Goal: Use online tool/utility: Use online tool/utility

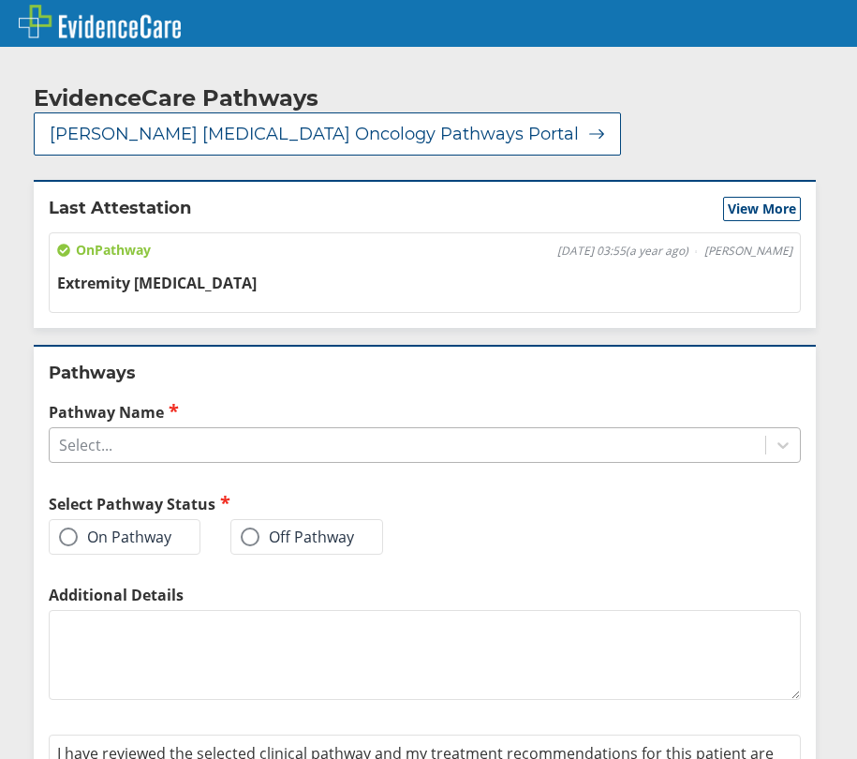
click at [156, 429] on div "Select..." at bounding box center [408, 445] width 716 height 32
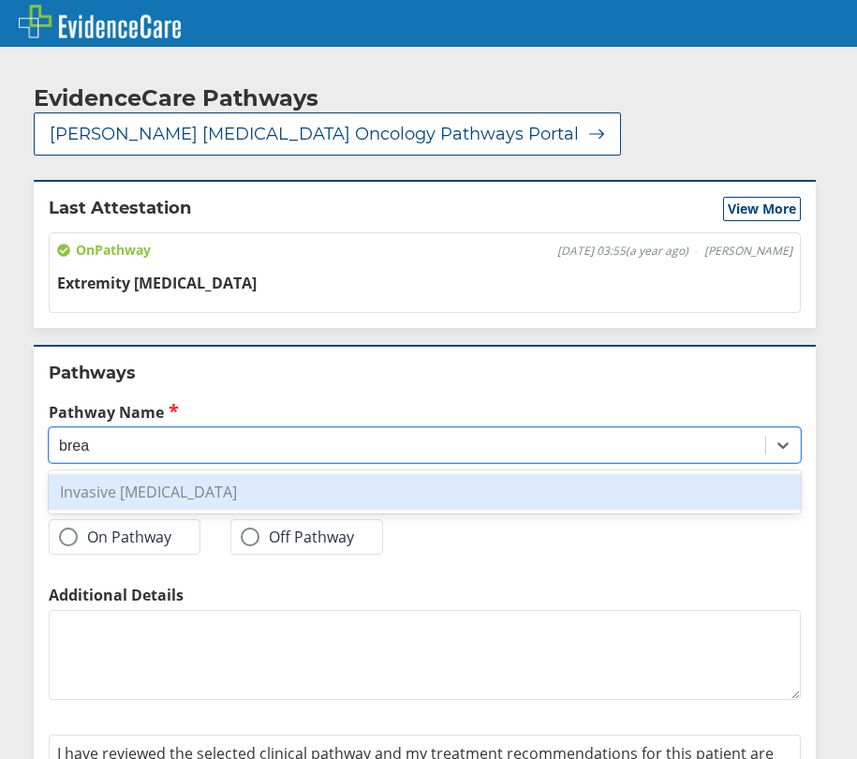
click at [235, 474] on div "Invasive [MEDICAL_DATA]" at bounding box center [425, 492] width 752 height 36
type input "brea"
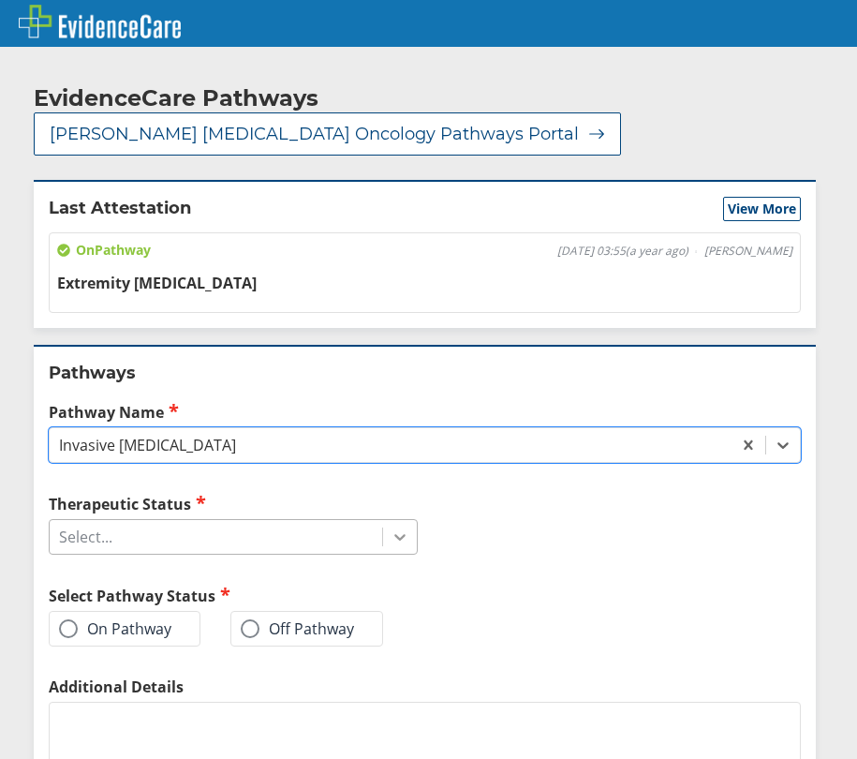
click at [391, 527] on icon at bounding box center [400, 536] width 19 height 19
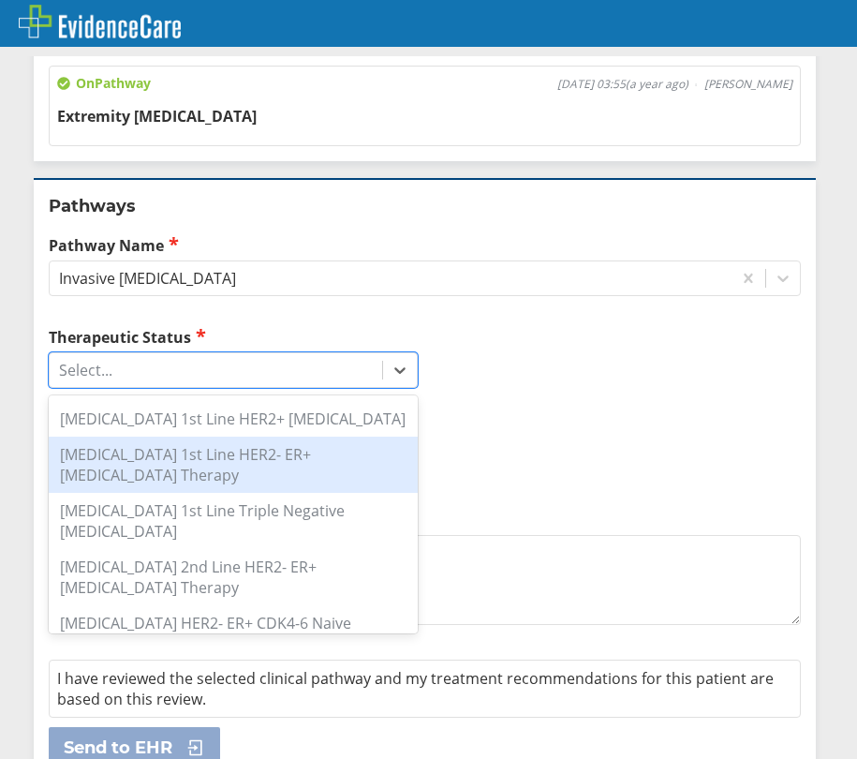
scroll to position [187, 0]
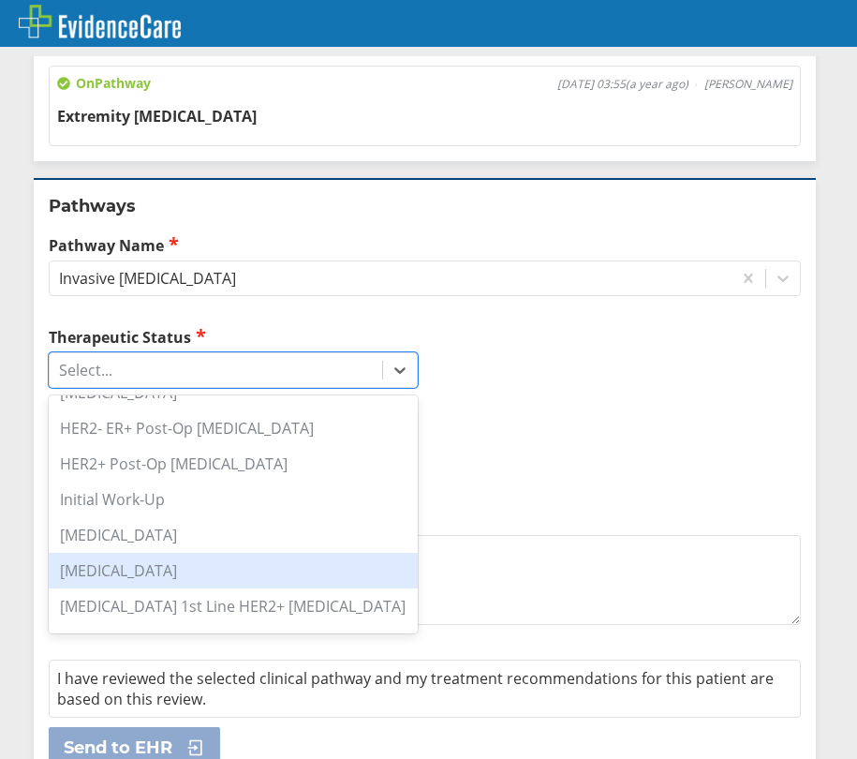
drag, startPoint x: 161, startPoint y: 501, endPoint x: 176, endPoint y: 503, distance: 15.1
click at [164, 553] on div "[MEDICAL_DATA]" at bounding box center [233, 571] width 369 height 36
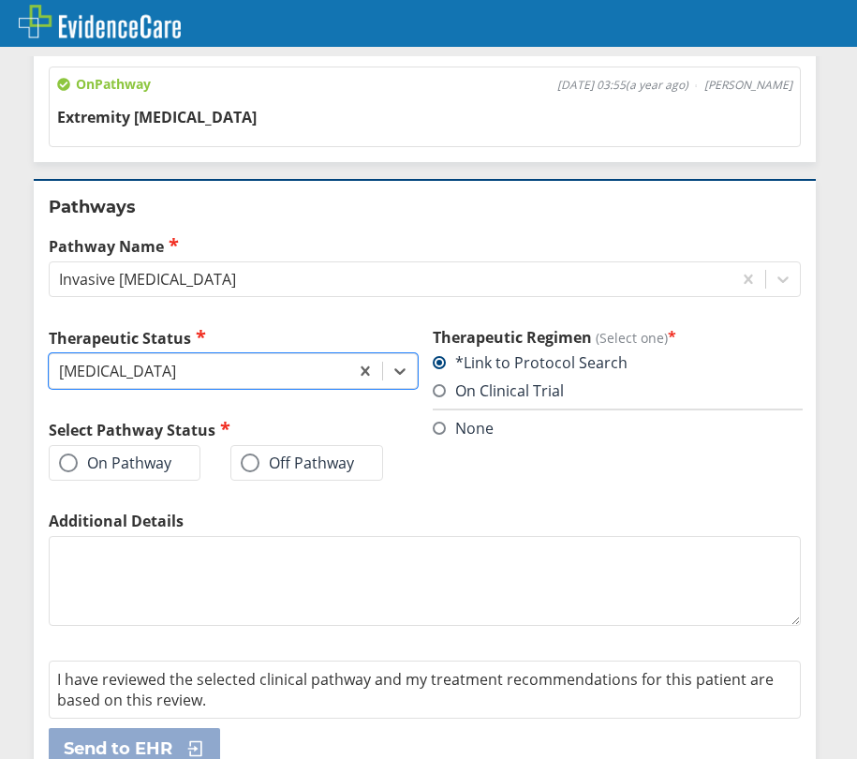
scroll to position [167, 0]
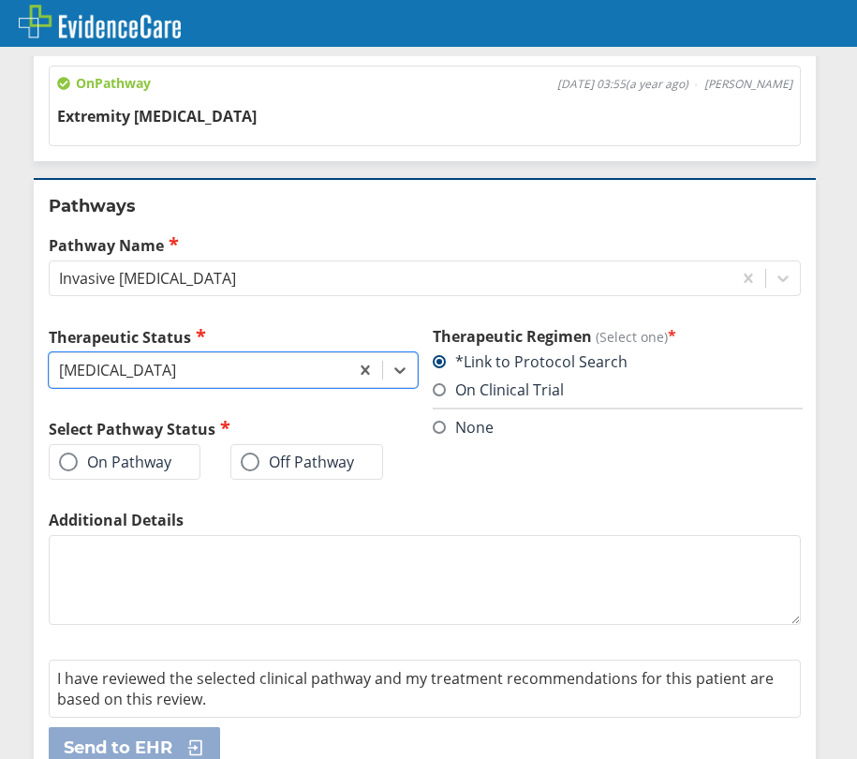
drag, startPoint x: 253, startPoint y: 420, endPoint x: 270, endPoint y: 437, distance: 24.5
click at [253, 452] on span at bounding box center [250, 461] width 19 height 19
click at [0, 0] on input "Off Pathway" at bounding box center [0, 0] width 0 height 0
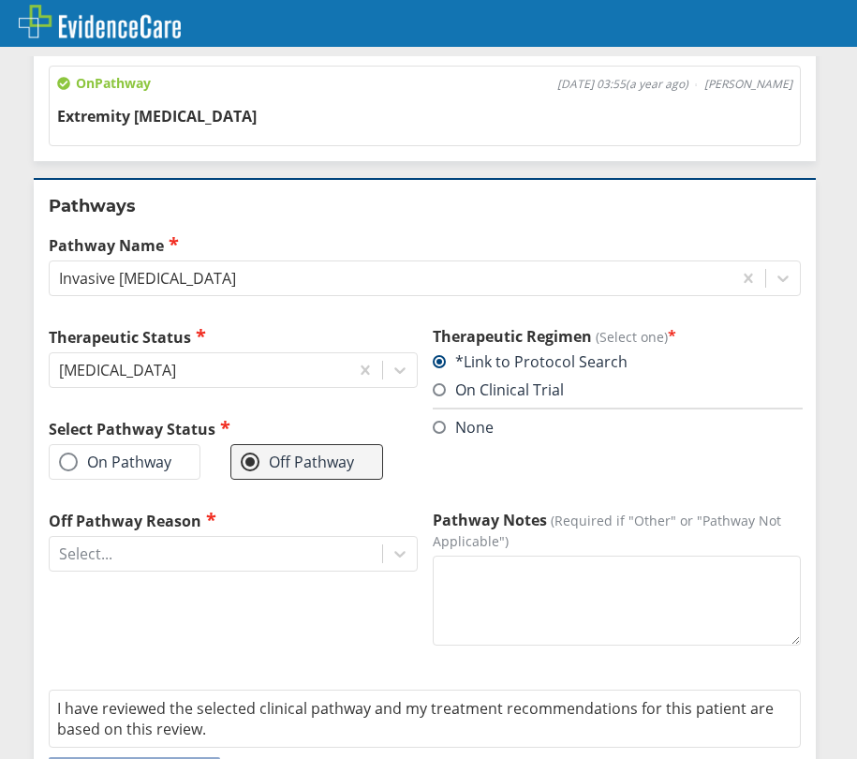
scroll to position [197, 0]
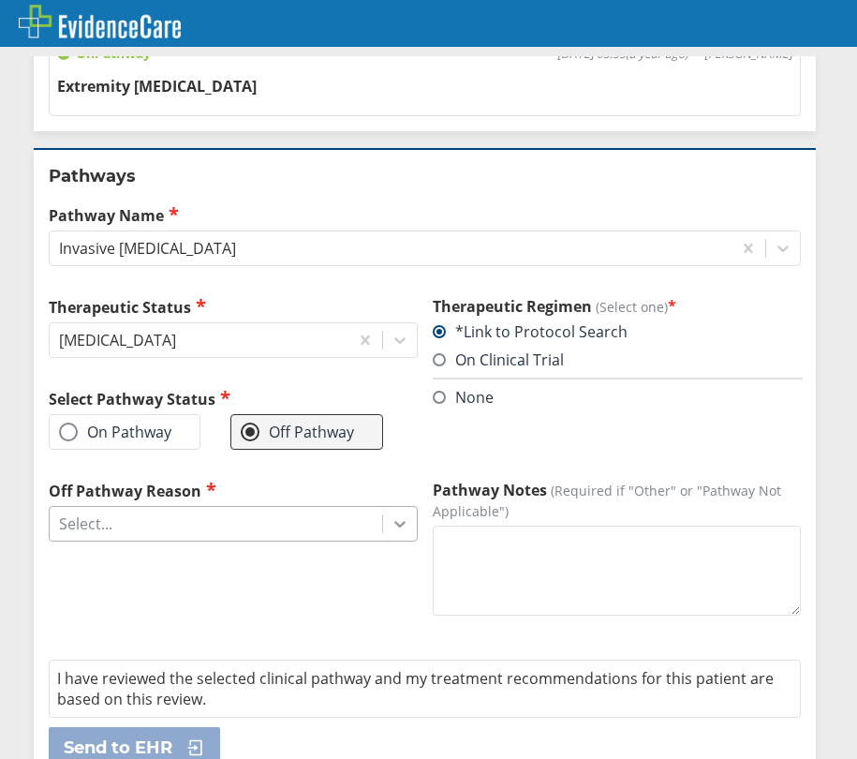
click at [383, 507] on div at bounding box center [400, 524] width 34 height 34
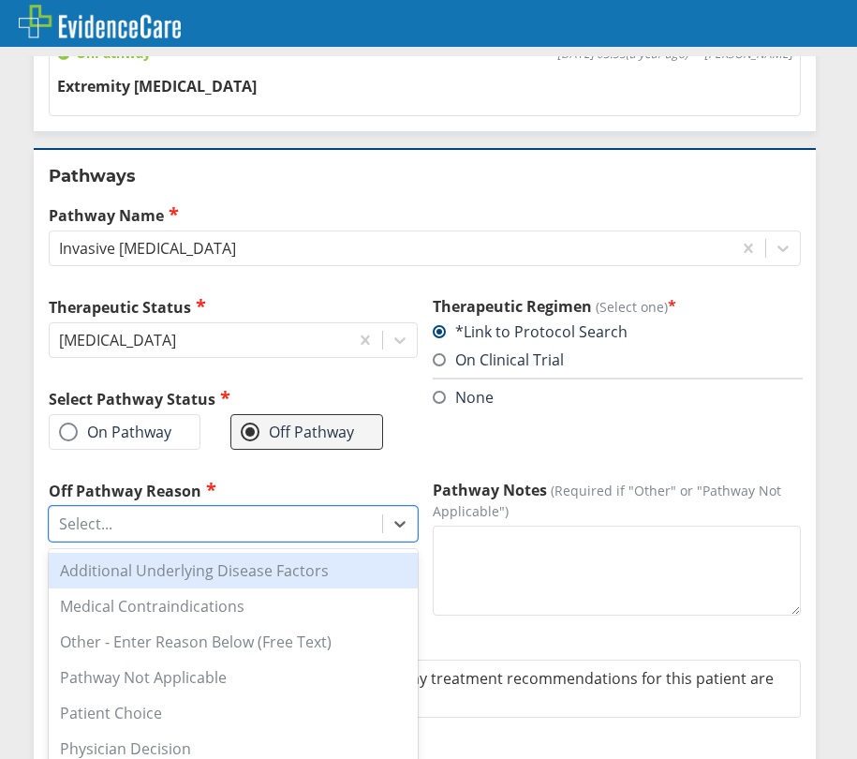
click at [265, 553] on div "Additional Underlying Disease Factors" at bounding box center [233, 571] width 369 height 36
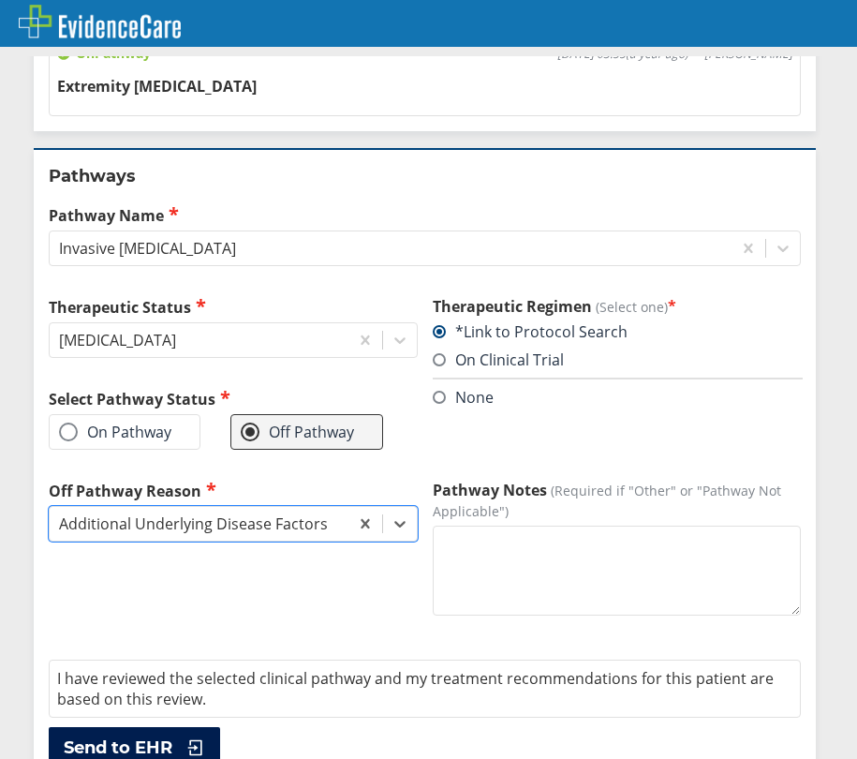
click at [150, 736] on span "Send to EHR" at bounding box center [118, 747] width 109 height 22
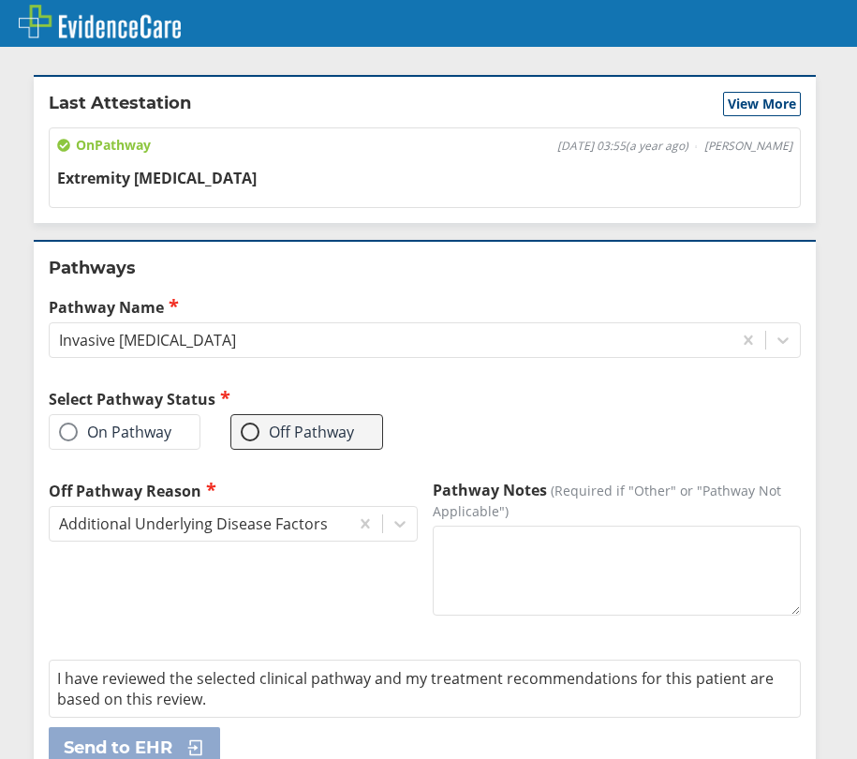
scroll to position [0, 0]
